Goal: Task Accomplishment & Management: Manage account settings

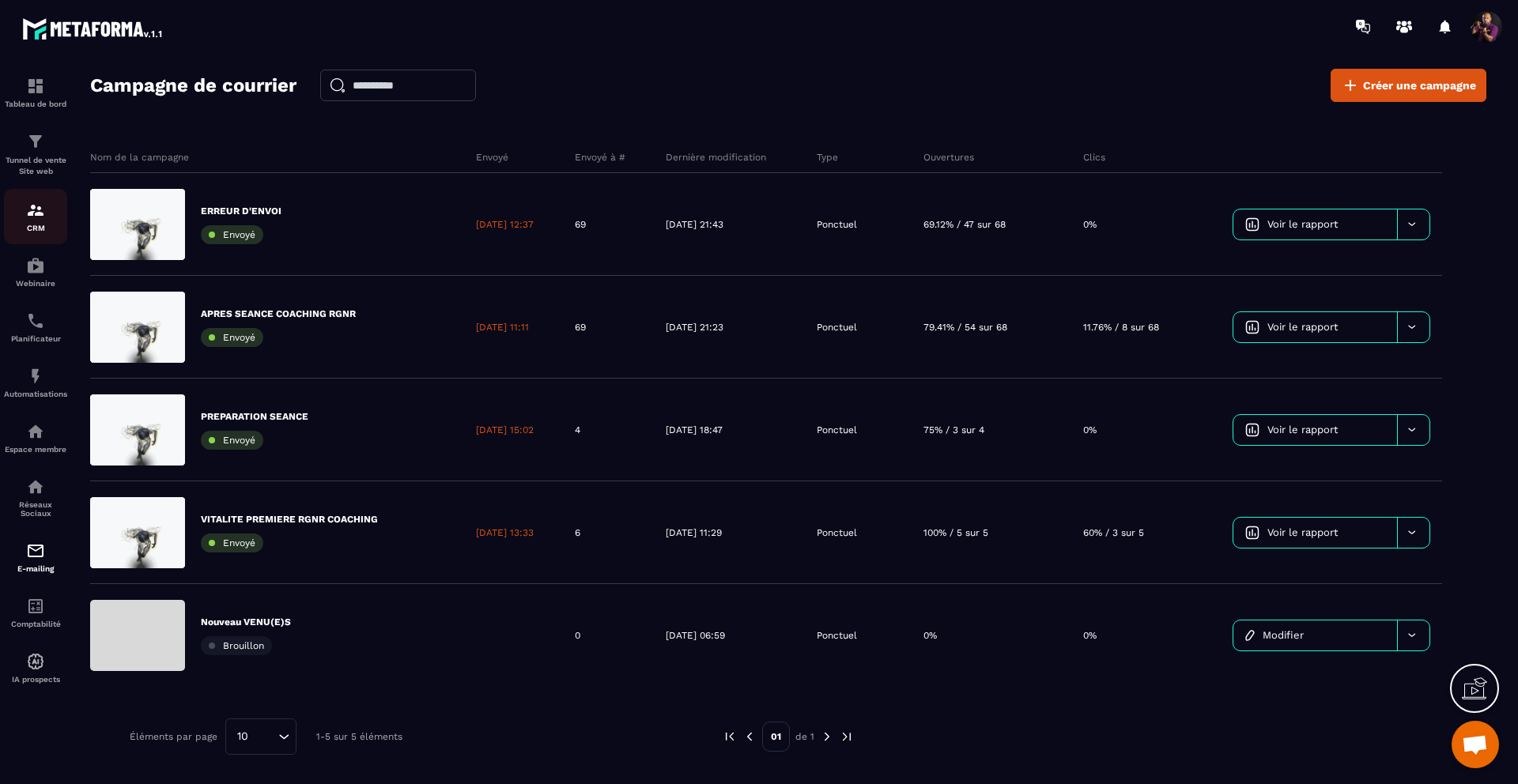
click at [28, 218] on img at bounding box center [35, 211] width 19 height 19
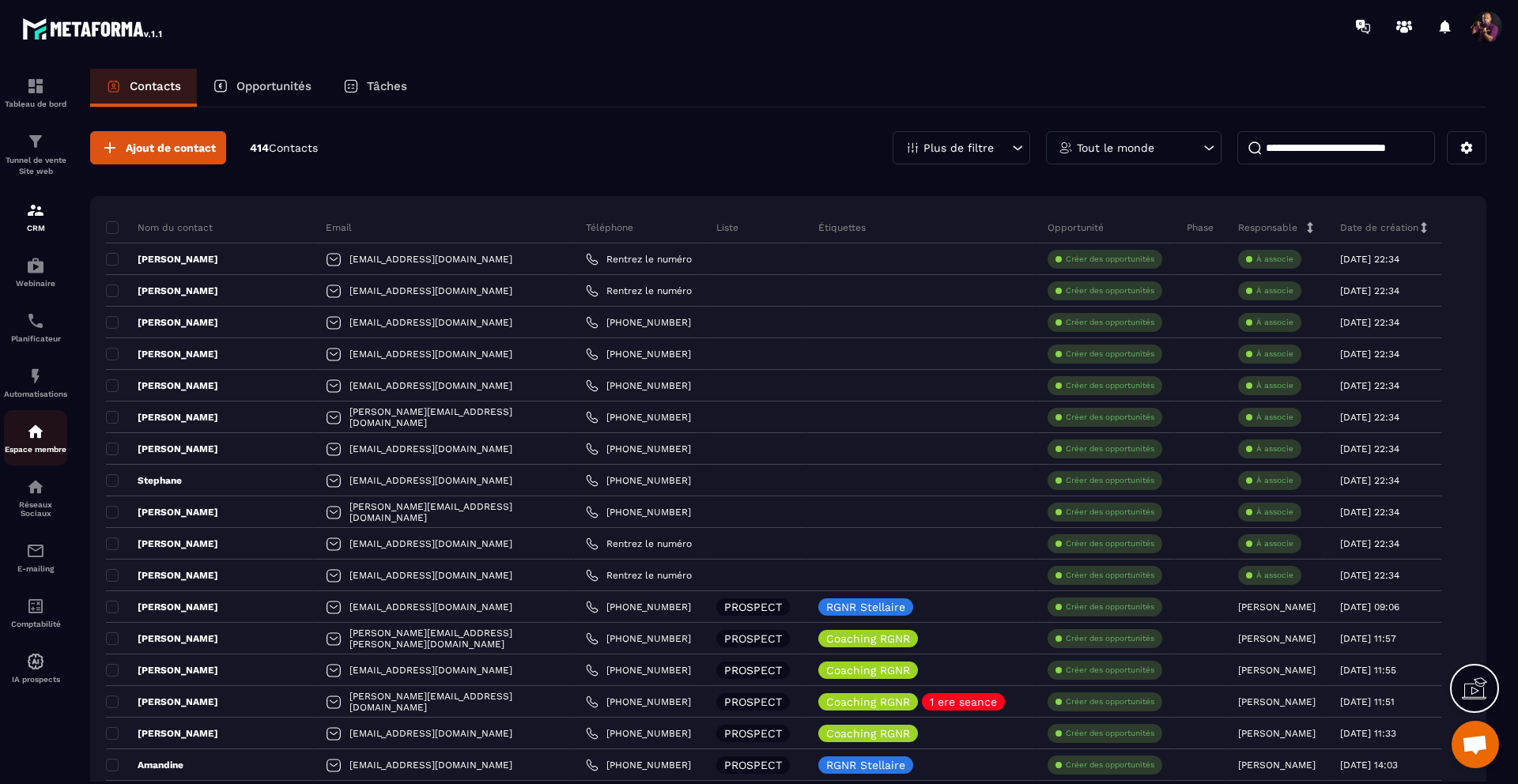
click at [35, 437] on img at bounding box center [35, 432] width 19 height 19
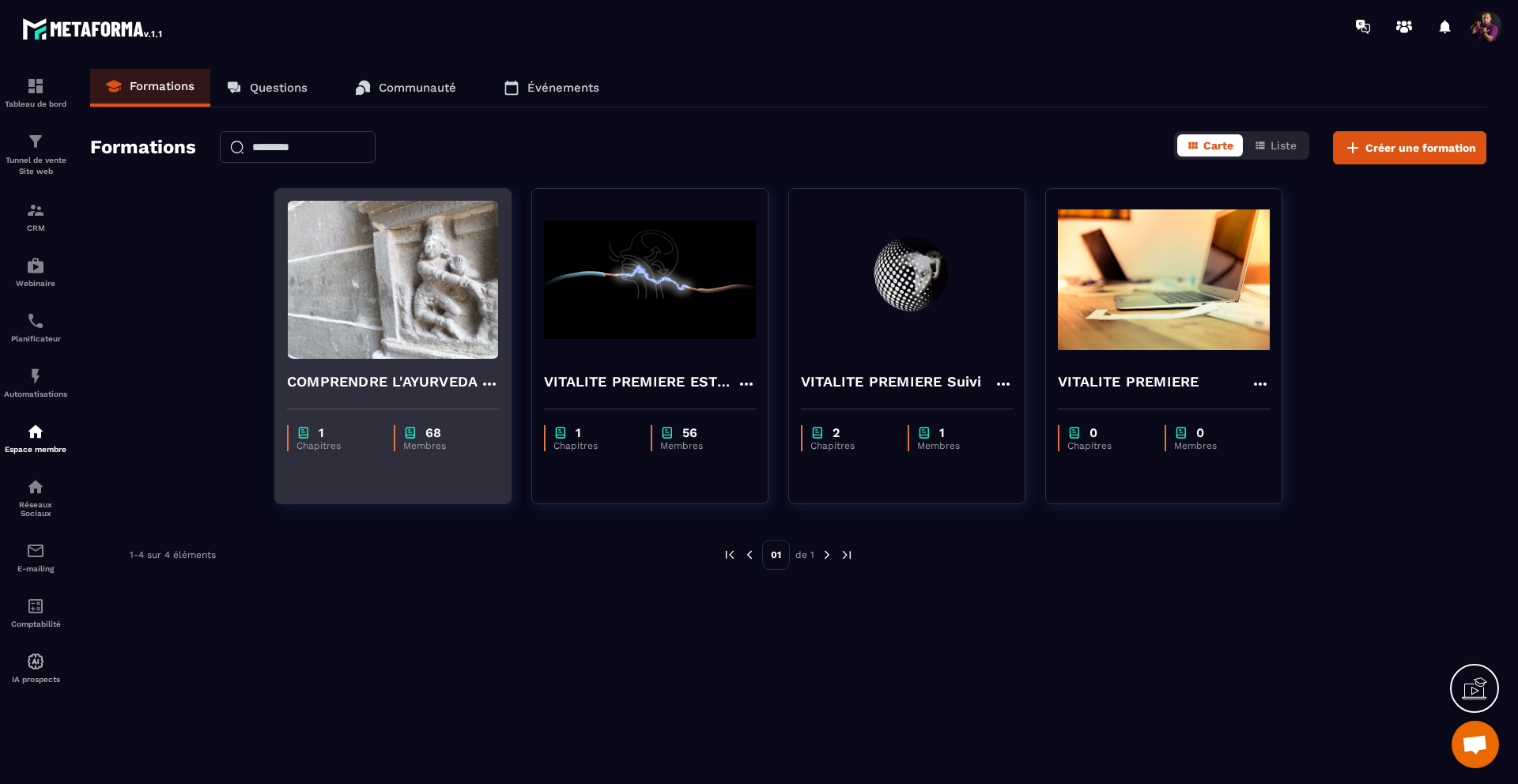
click at [381, 290] on img at bounding box center [392, 280] width 212 height 159
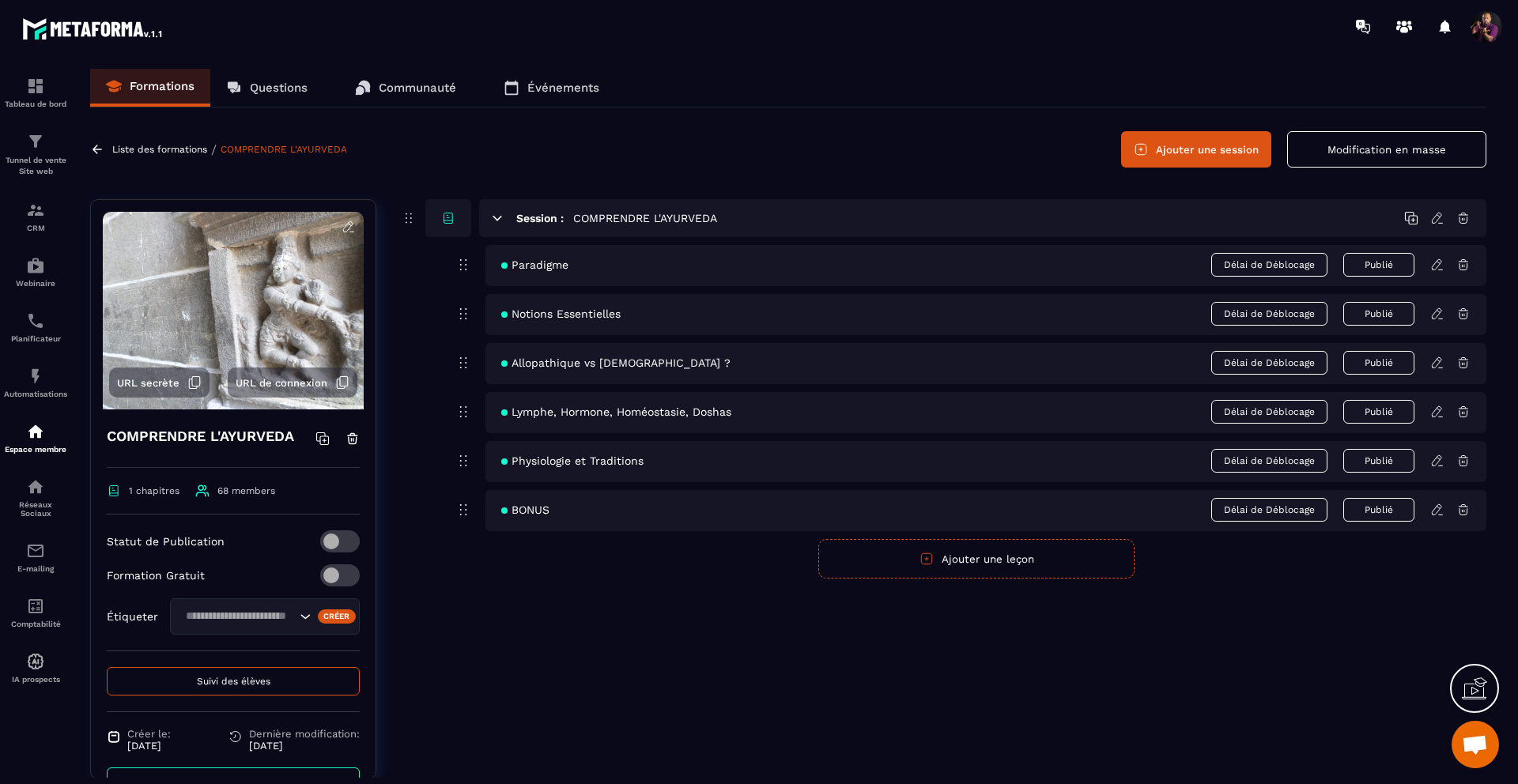
click at [241, 673] on button "Suivi des élèves" at bounding box center [233, 681] width 253 height 28
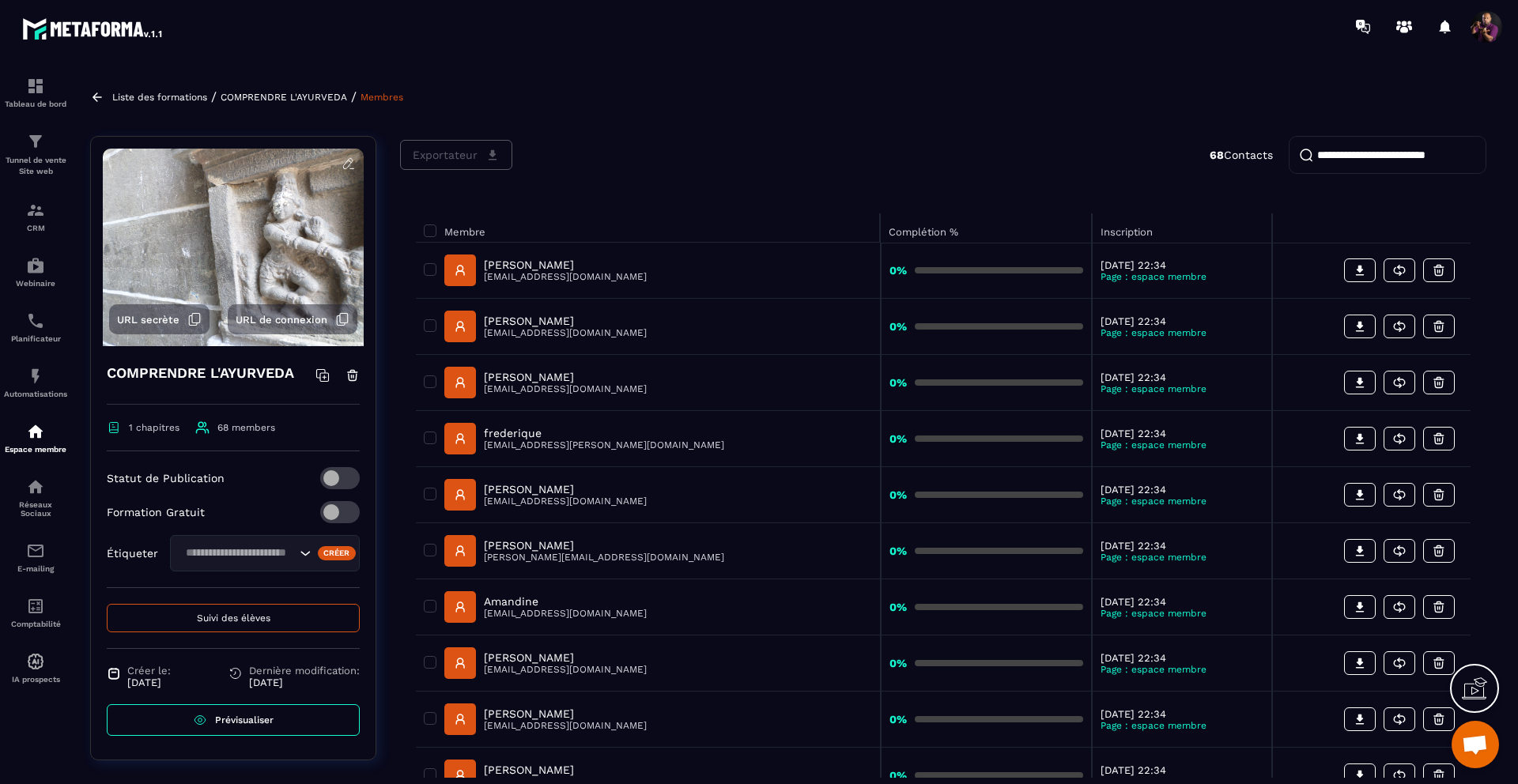
scroll to position [144, 0]
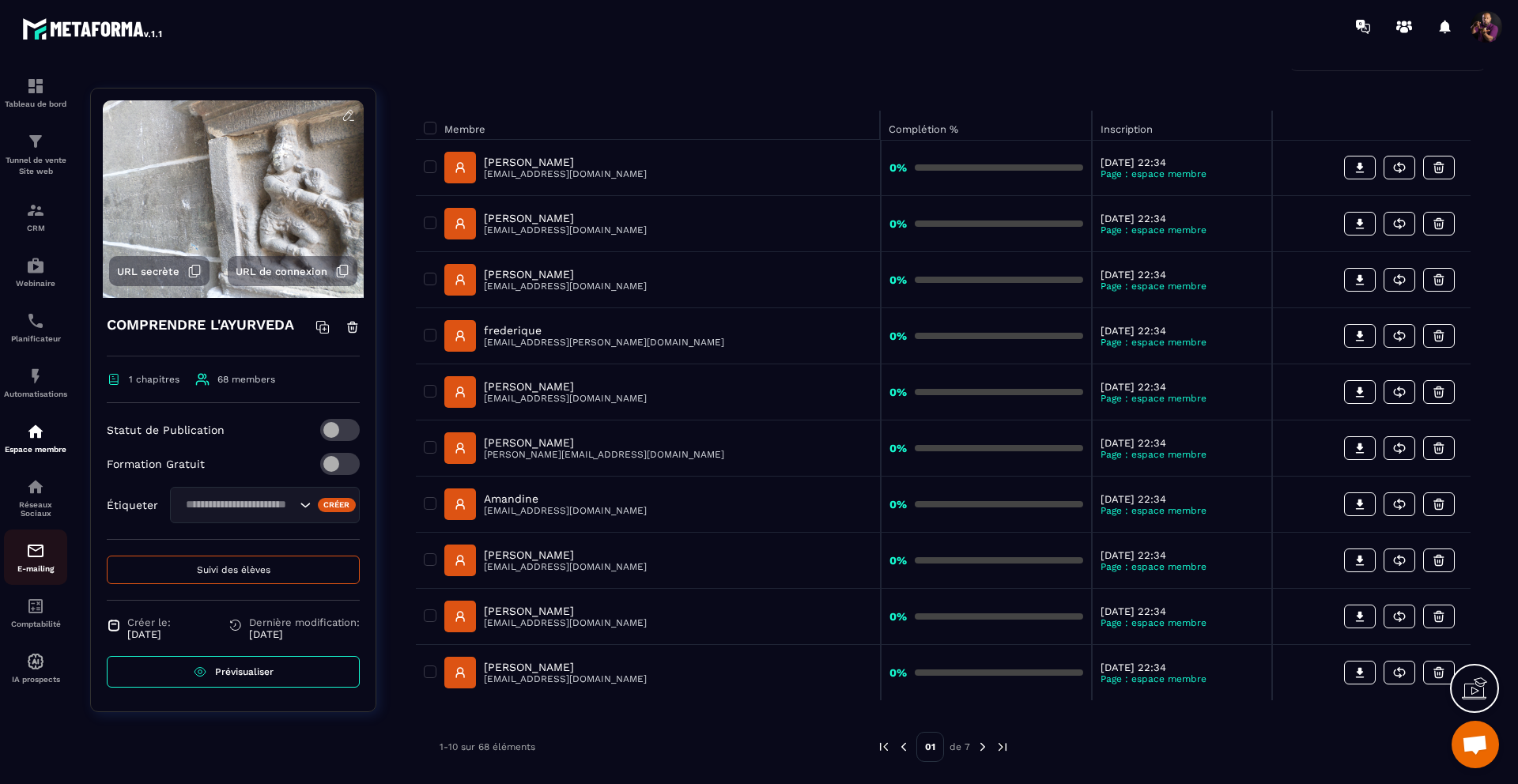
click at [28, 557] on img at bounding box center [35, 551] width 19 height 19
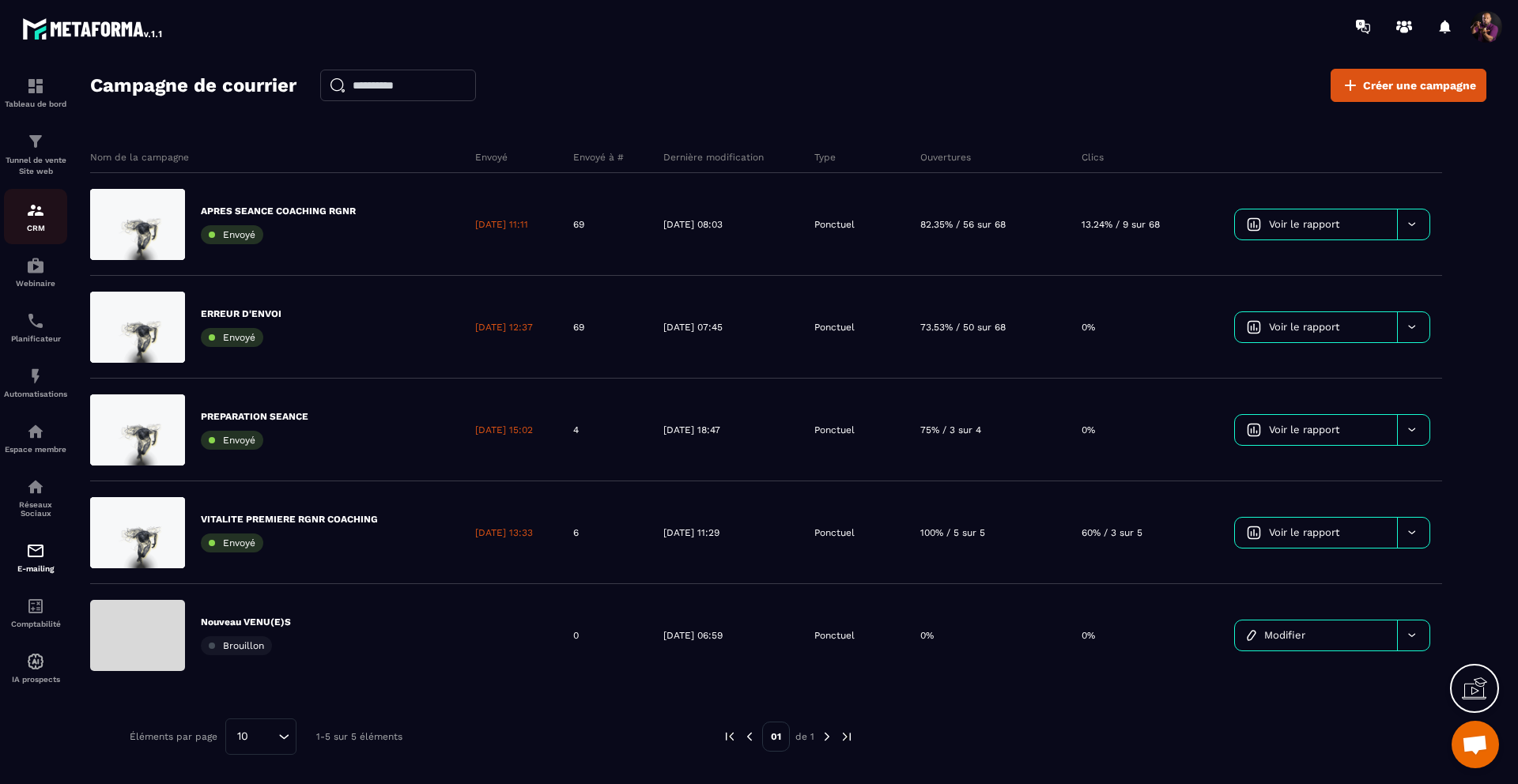
click at [38, 205] on img at bounding box center [35, 211] width 19 height 19
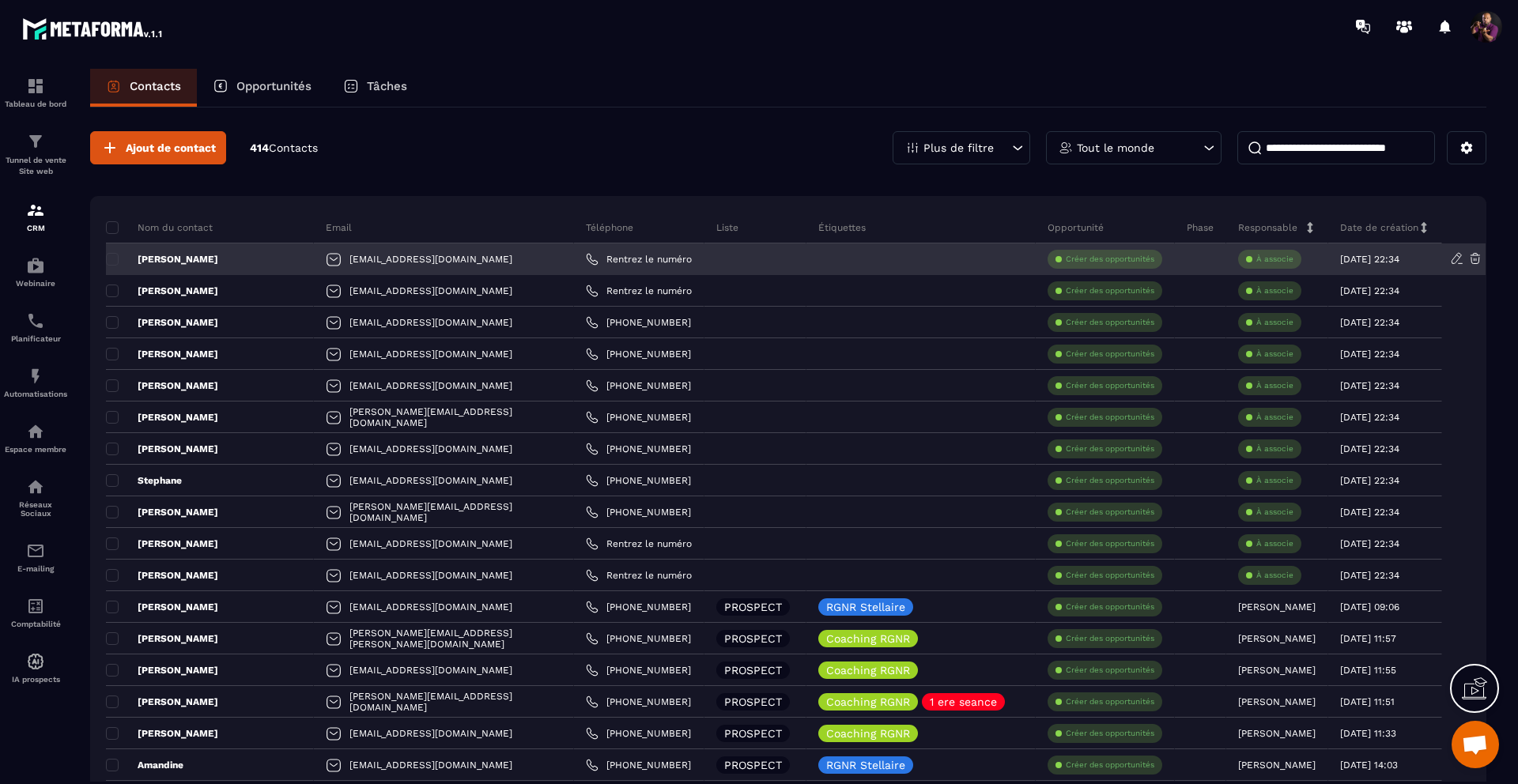
click at [1473, 258] on icon at bounding box center [1474, 258] width 9 height 10
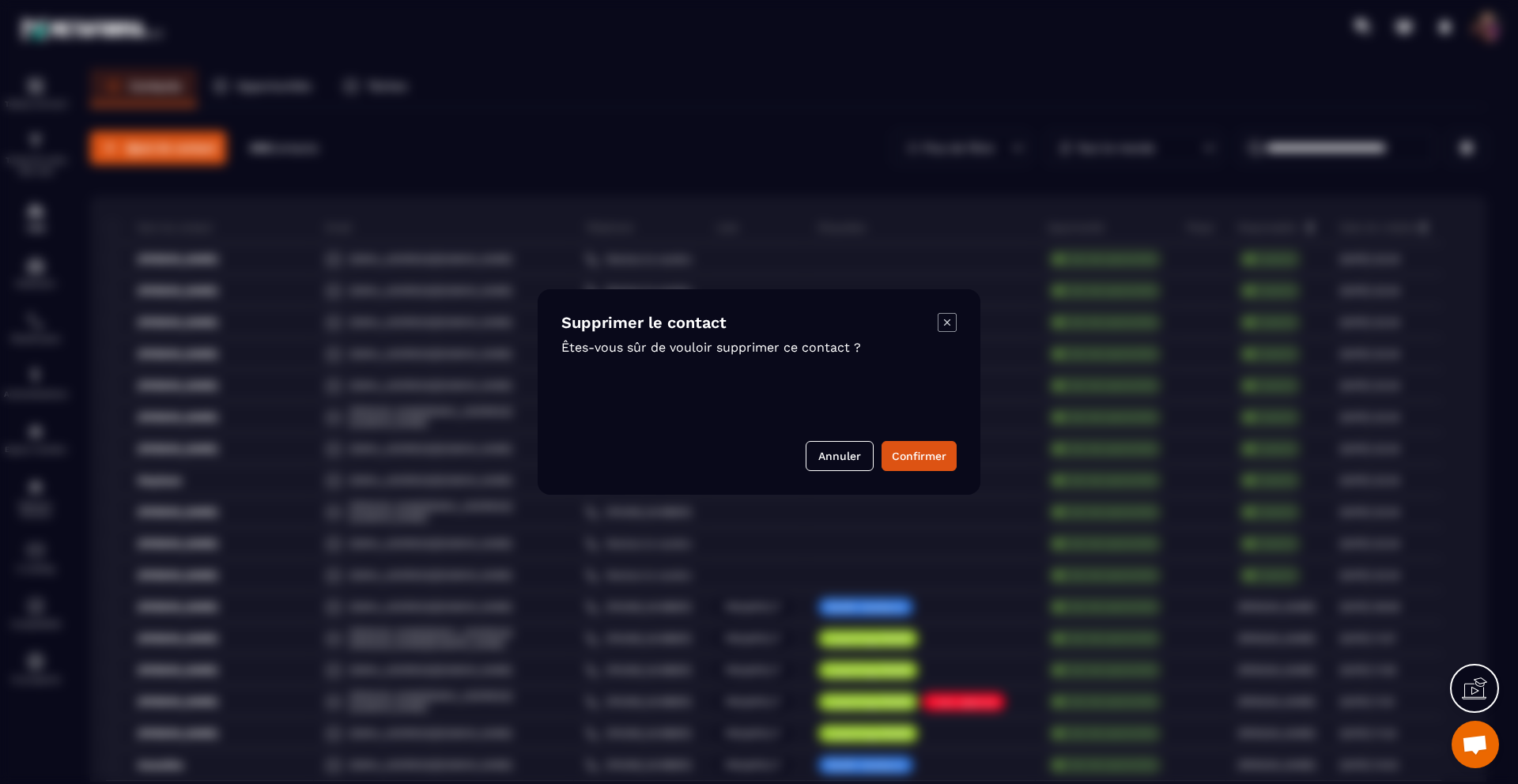
click at [948, 319] on icon "Modal window" at bounding box center [947, 323] width 19 height 19
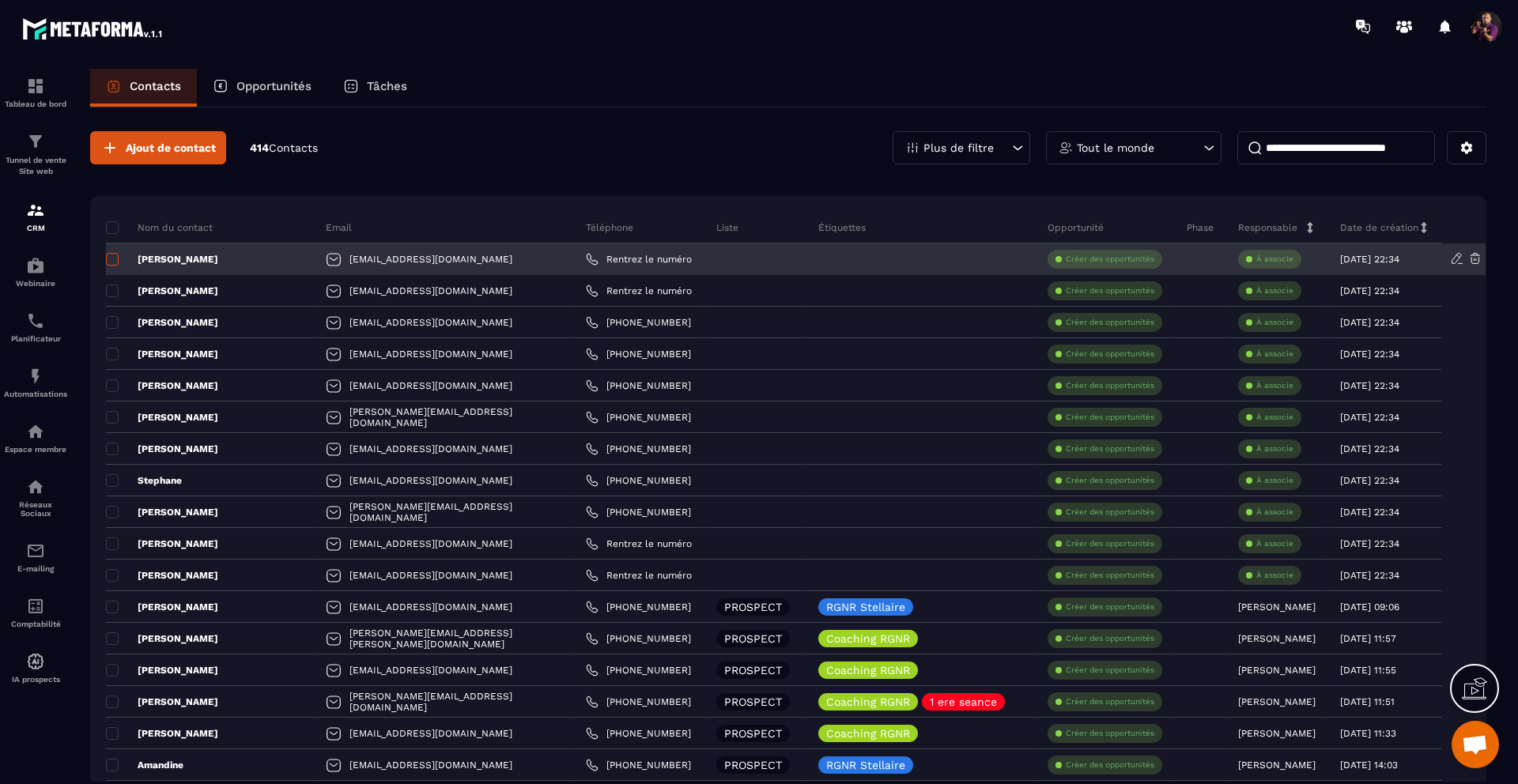
click at [111, 262] on span at bounding box center [112, 258] width 12 height 12
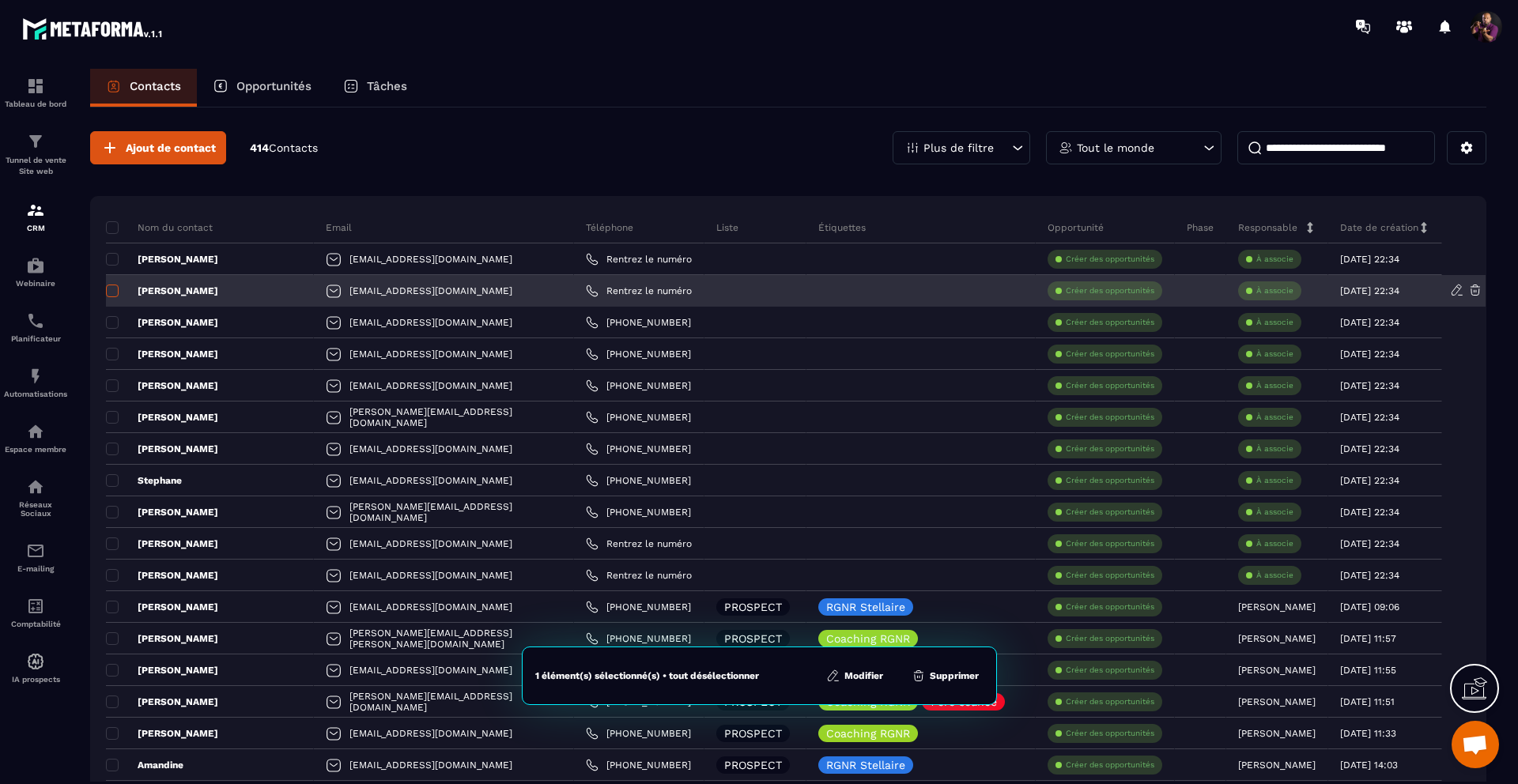
click at [114, 290] on span at bounding box center [112, 290] width 12 height 12
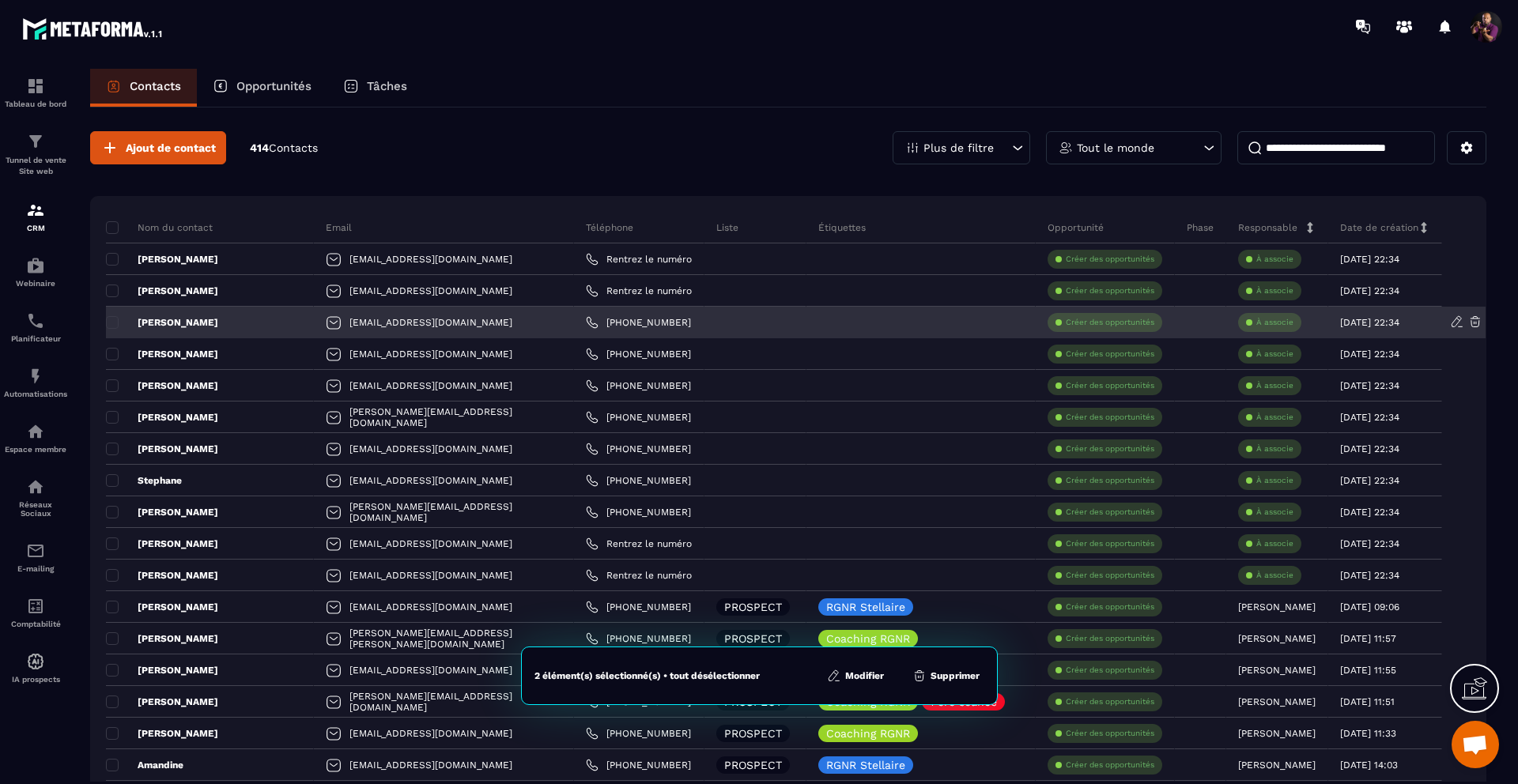
click at [115, 316] on p "[PERSON_NAME]" at bounding box center [162, 322] width 112 height 12
